Goal: Transaction & Acquisition: Purchase product/service

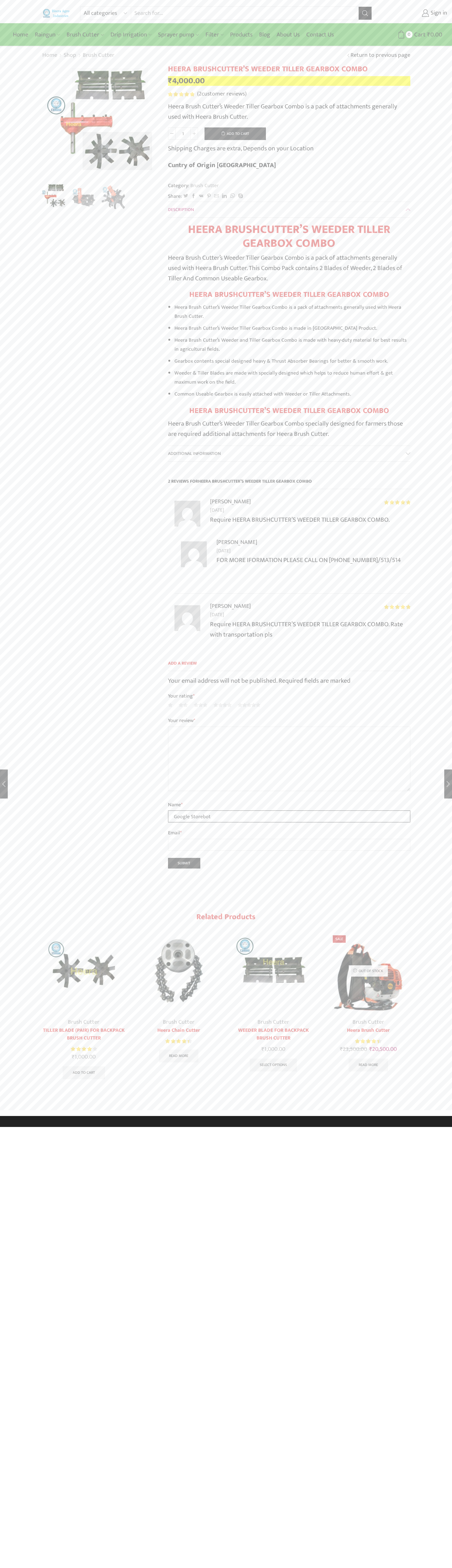
type input "Google Storebot"
click at [235, 134] on button "Add to cart" at bounding box center [235, 134] width 61 height 13
click at [410, 35] on span "Cart" at bounding box center [407, 35] width 13 height 9
click at [407, 35] on span "Cart" at bounding box center [407, 35] width 13 height 9
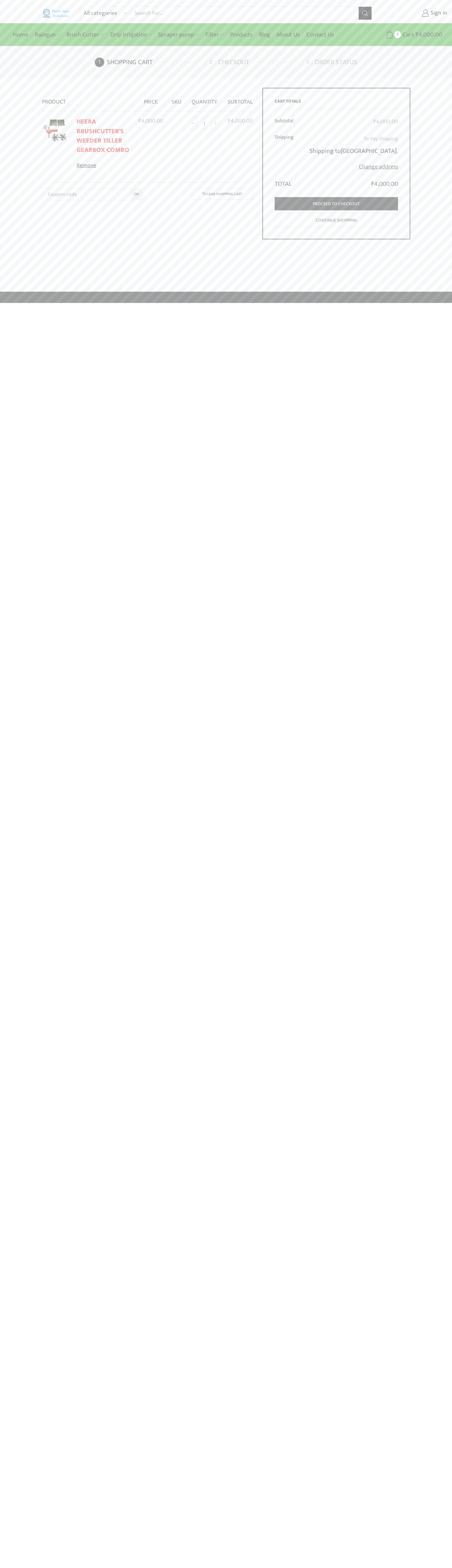
click at [103, 166] on link "Remove" at bounding box center [103, 166] width 53 height 9
